Goal: Find specific page/section: Find specific page/section

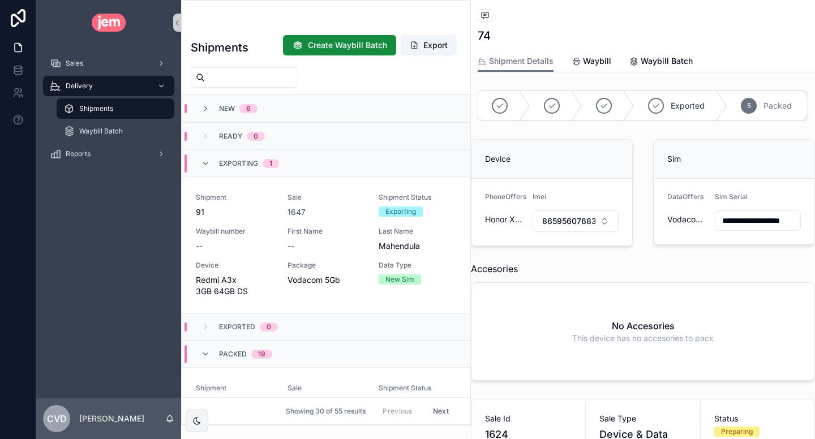
scroll to position [0, 7]
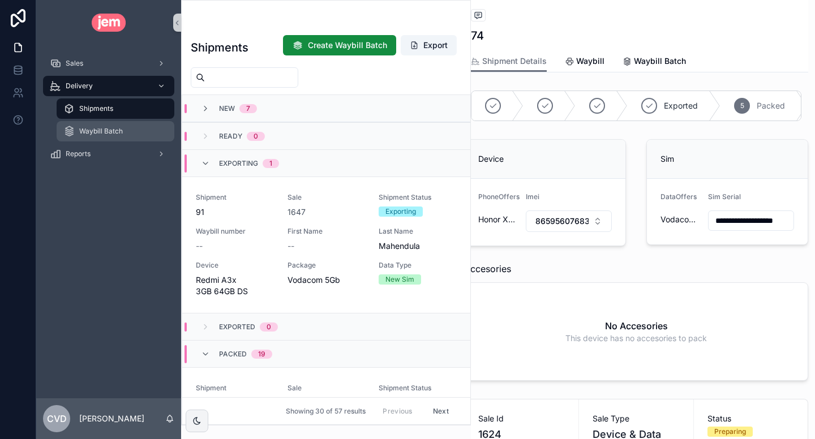
click at [112, 129] on span "Waybill Batch" at bounding box center [101, 131] width 44 height 9
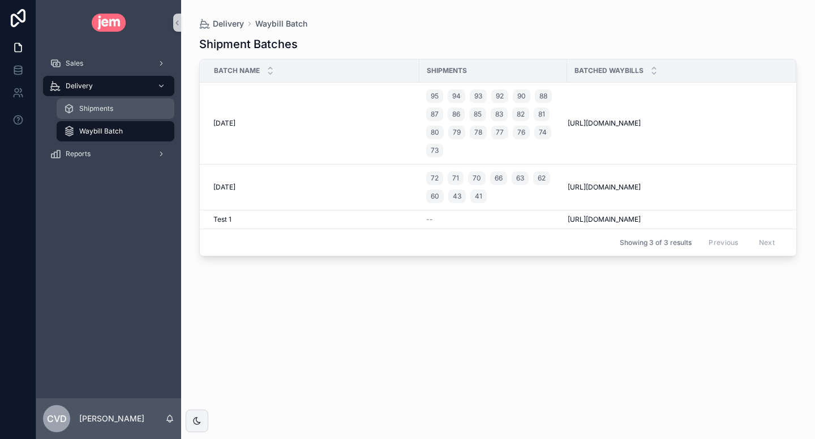
click at [118, 114] on div "Shipments" at bounding box center [115, 109] width 104 height 18
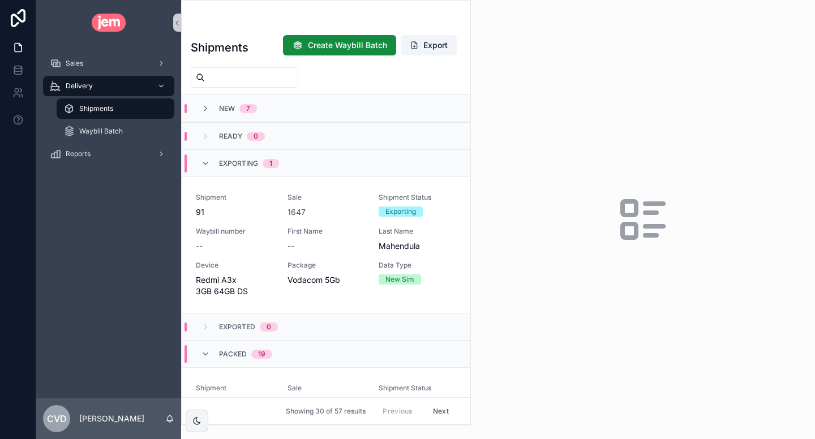
click at [203, 127] on div "Ready 0" at bounding box center [326, 135] width 288 height 27
click at [206, 164] on icon "scrollable content" at bounding box center [205, 163] width 9 height 9
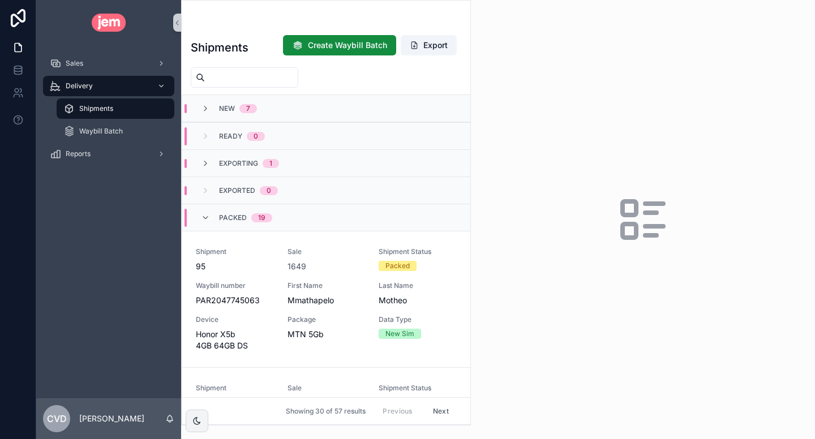
click at [206, 164] on icon "scrollable content" at bounding box center [205, 163] width 9 height 9
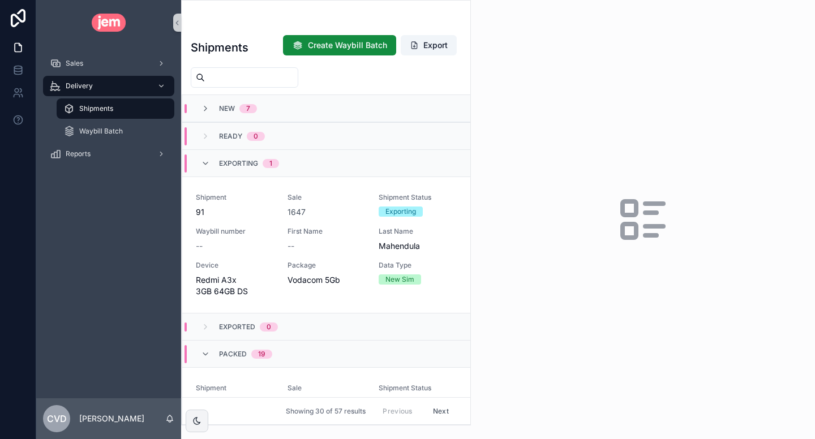
click at [206, 164] on icon "scrollable content" at bounding box center [205, 163] width 9 height 9
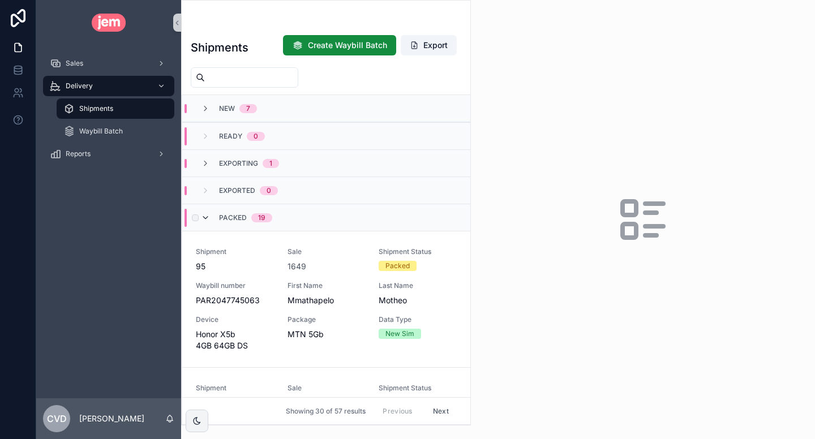
click at [203, 218] on icon "scrollable content" at bounding box center [205, 217] width 9 height 9
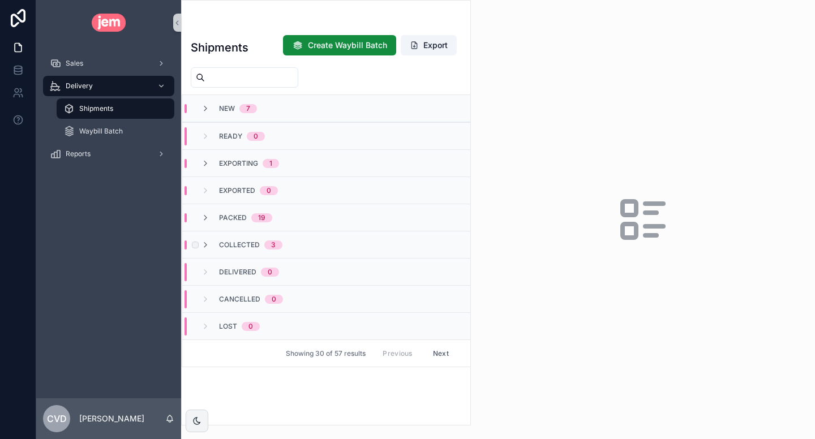
click at [211, 244] on div "Collected 3" at bounding box center [242, 245] width 82 height 9
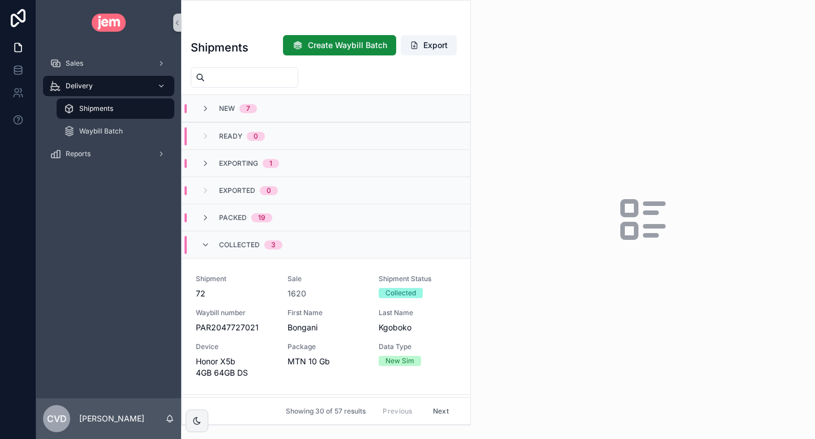
click at [211, 244] on div "Collected 3" at bounding box center [242, 245] width 82 height 18
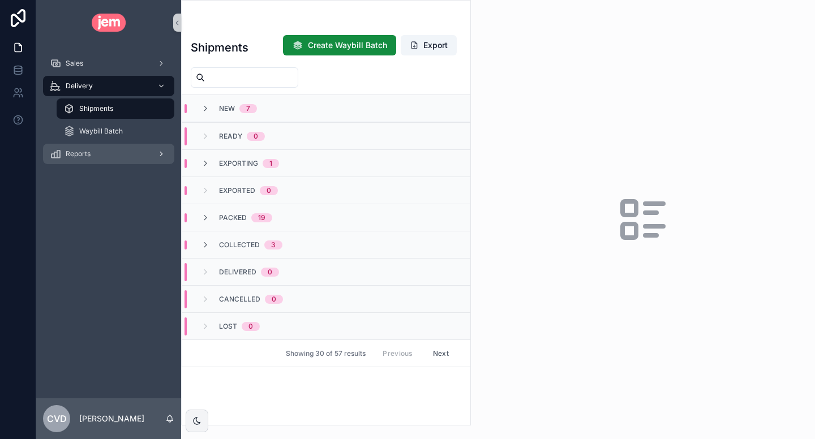
click at [84, 157] on span "Reports" at bounding box center [78, 153] width 25 height 9
